Goal: Navigation & Orientation: Find specific page/section

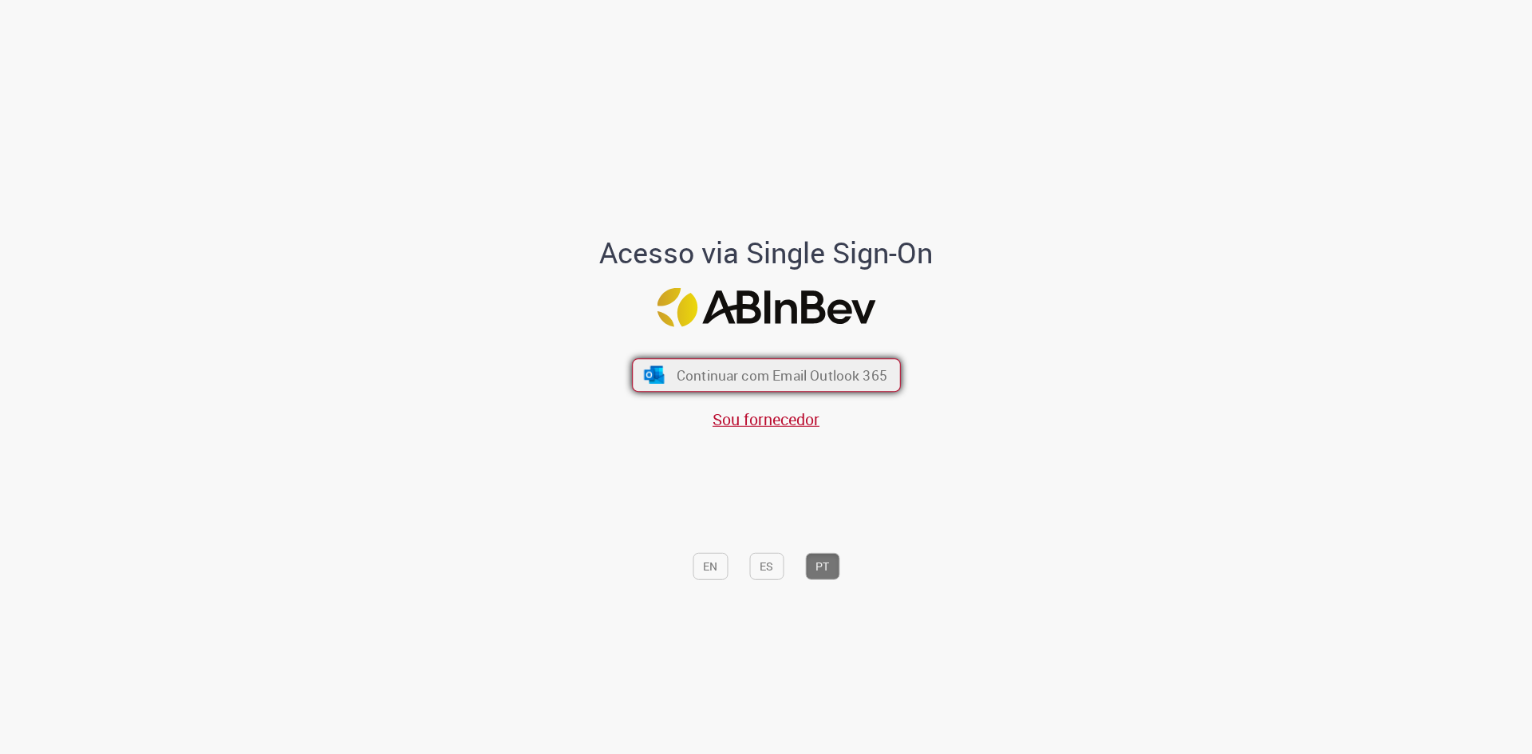
click at [863, 374] on span "Continuar com Email Outlook 365" at bounding box center [781, 375] width 211 height 18
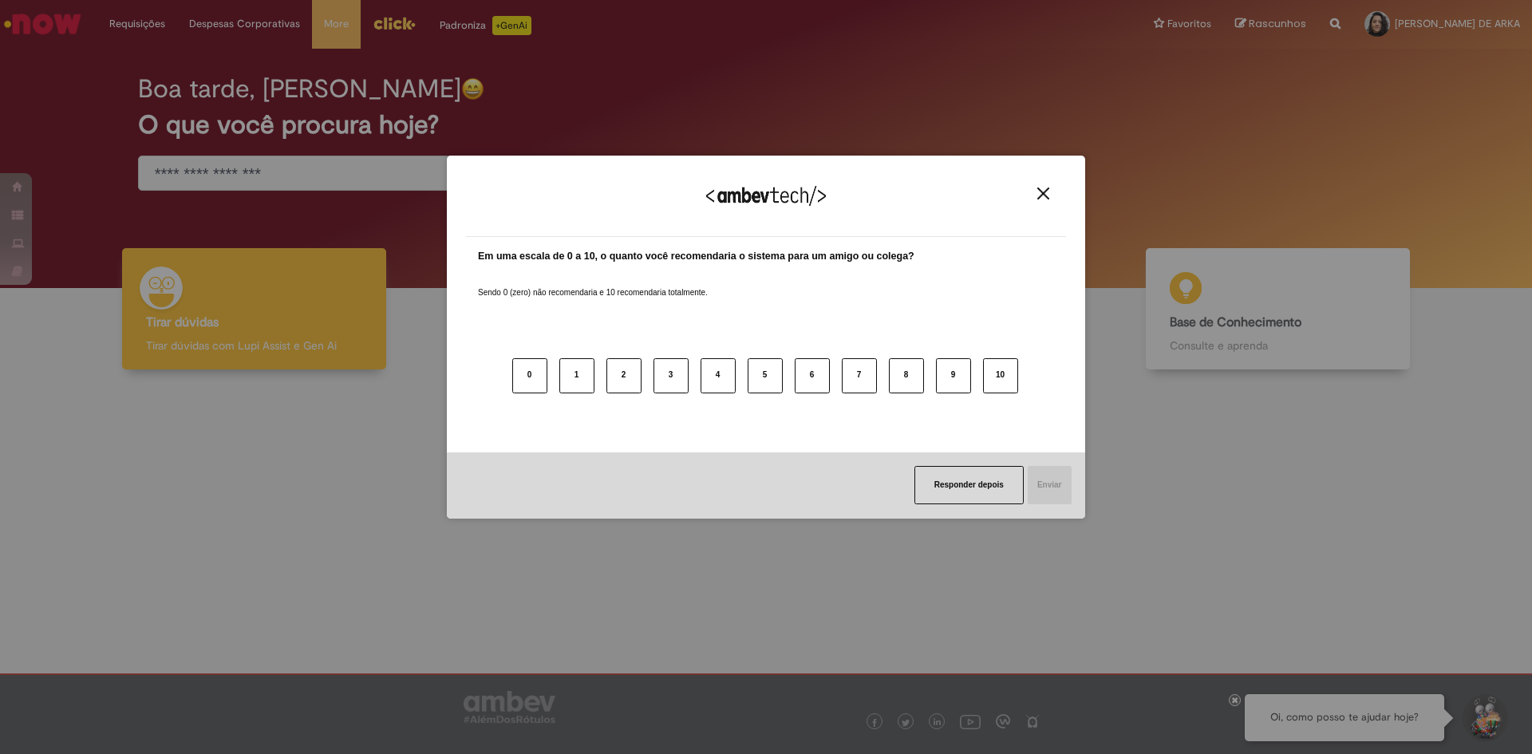
click at [1038, 193] on img "Close" at bounding box center [1044, 194] width 12 height 12
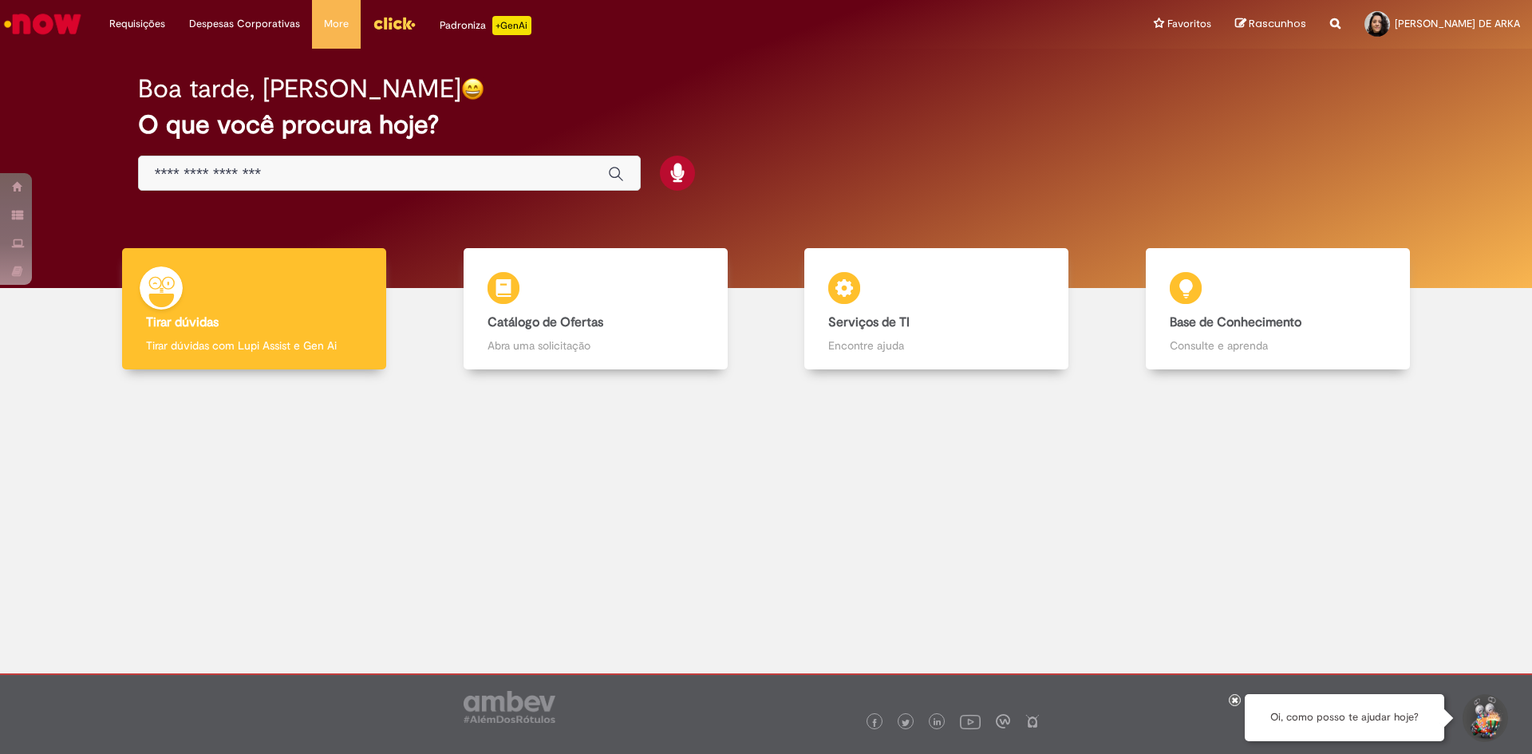
click at [827, 546] on div at bounding box center [766, 510] width 1508 height 256
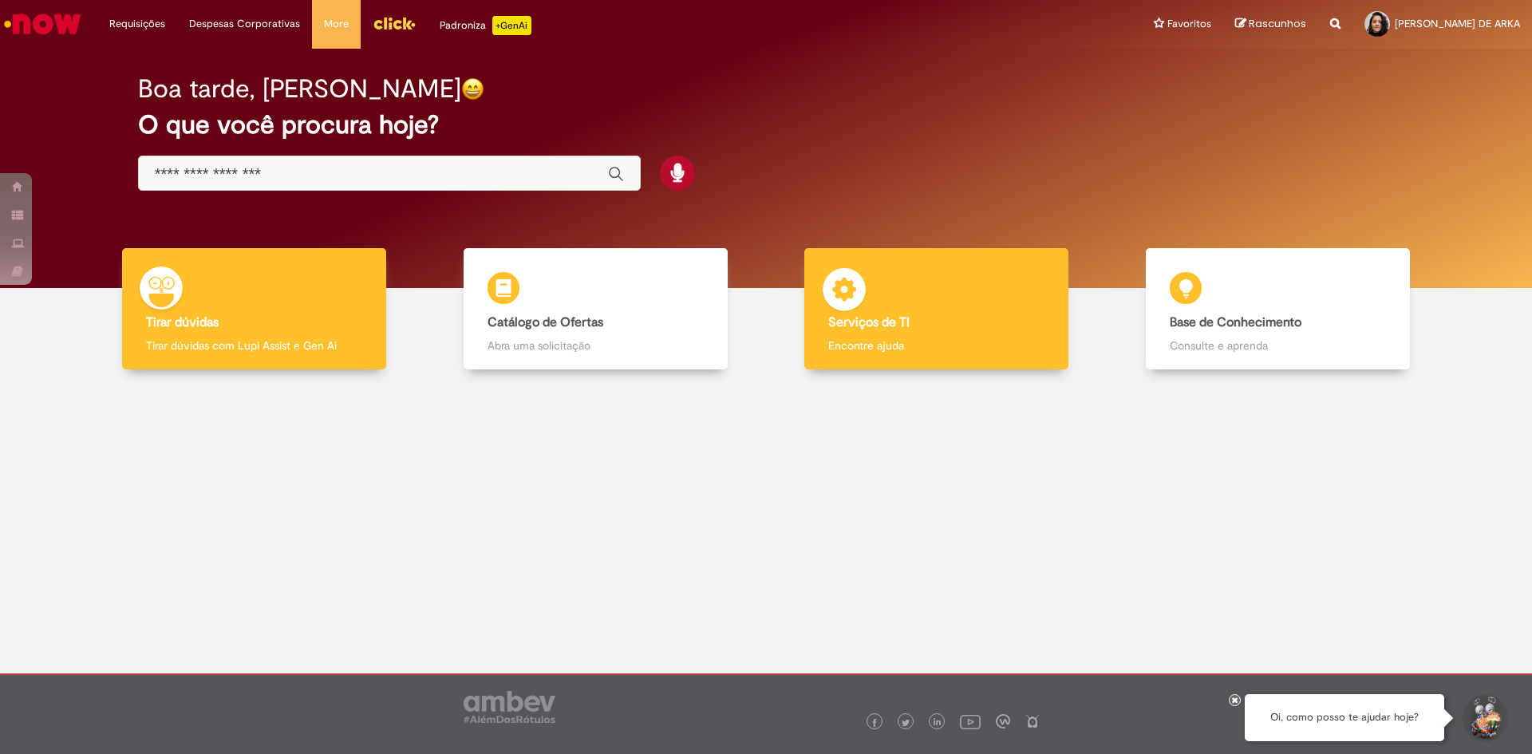
click at [925, 289] on div "Serviços de TI Serviços de TI Encontre ajuda" at bounding box center [937, 309] width 264 height 122
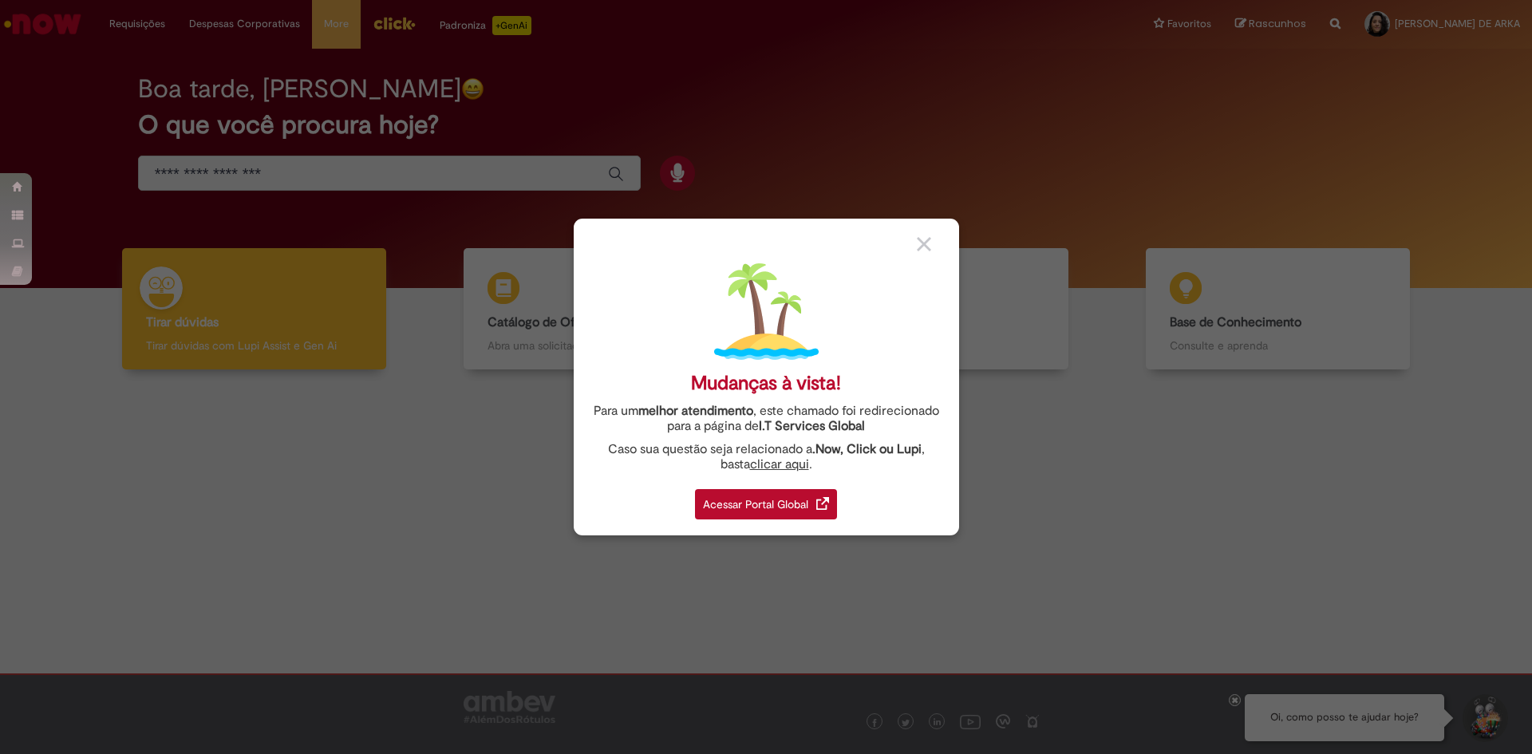
click at [776, 500] on div "Acessar Portal Global" at bounding box center [766, 504] width 142 height 30
